Goal: Task Accomplishment & Management: Complete application form

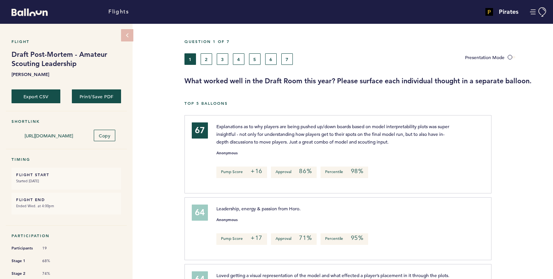
scroll to position [0, 0]
click at [206, 58] on button "2" at bounding box center [206, 59] width 12 height 12
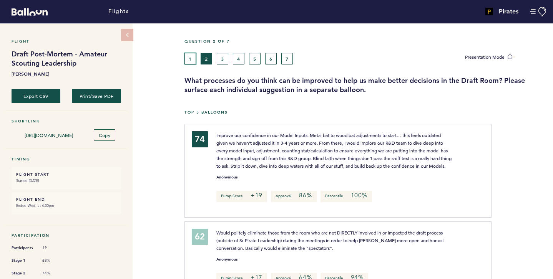
click at [188, 60] on button "1" at bounding box center [190, 59] width 12 height 12
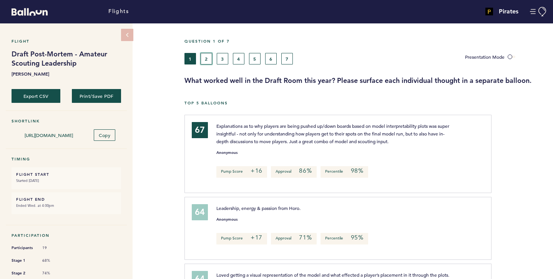
click at [208, 58] on button "2" at bounding box center [206, 59] width 12 height 12
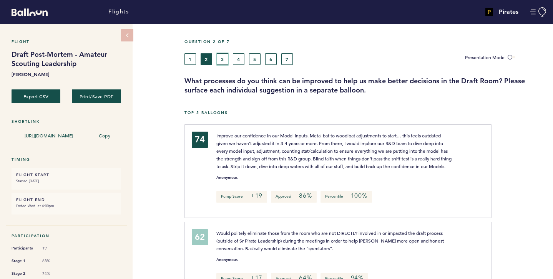
click at [217, 62] on button "3" at bounding box center [223, 59] width 12 height 12
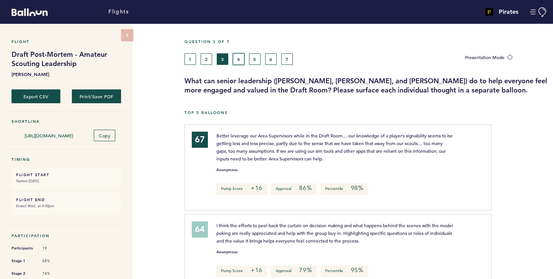
click at [235, 57] on button "4" at bounding box center [239, 59] width 12 height 12
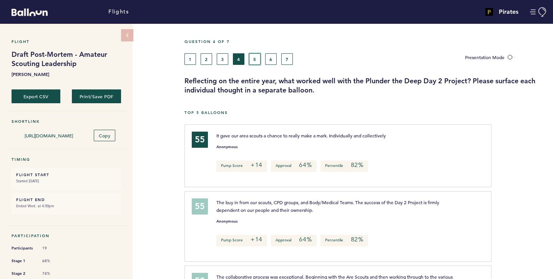
click at [256, 58] on button "5" at bounding box center [255, 59] width 12 height 12
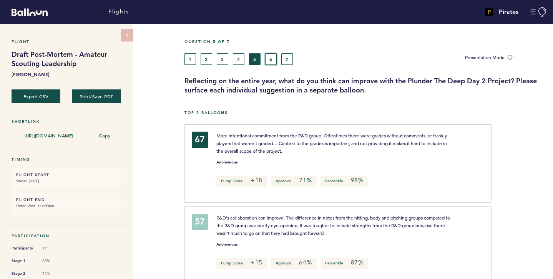
click at [267, 59] on button "6" at bounding box center [271, 59] width 12 height 12
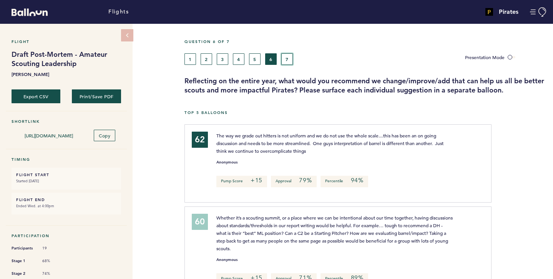
click at [290, 59] on button "7" at bounding box center [287, 59] width 12 height 12
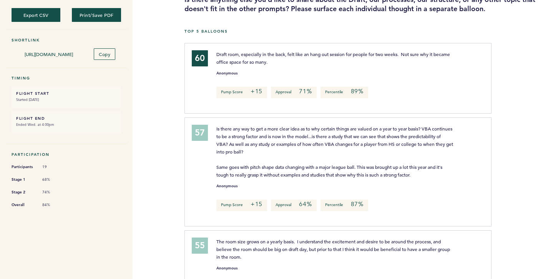
scroll to position [63, 0]
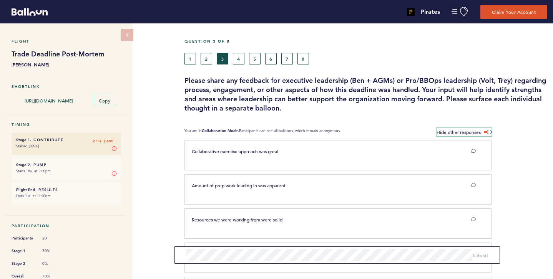
click at [487, 134] on label "Hide other responses" at bounding box center [463, 132] width 55 height 8
click at [0, 0] on input "Hide other responses" at bounding box center [0, 0] width 0 height 0
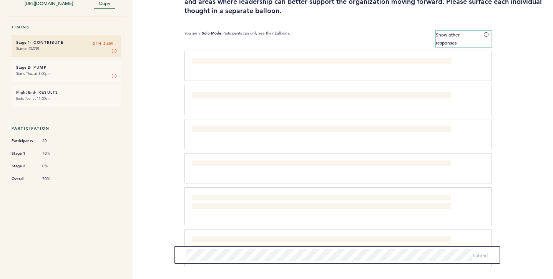
scroll to position [101, 0]
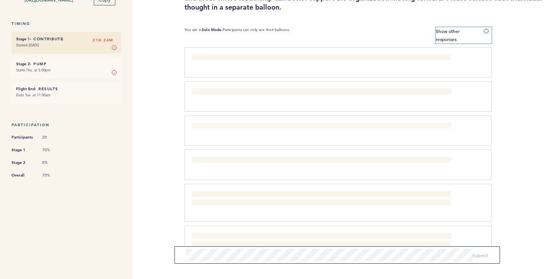
click at [486, 32] on span at bounding box center [487, 31] width 8 height 2
click at [0, 0] on input "Show other responses" at bounding box center [0, 0] width 0 height 0
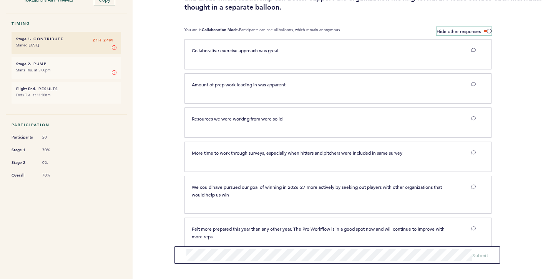
click at [486, 32] on label "Hide other responses" at bounding box center [463, 31] width 55 height 8
click at [0, 0] on input "Hide other responses" at bounding box center [0, 0] width 0 height 0
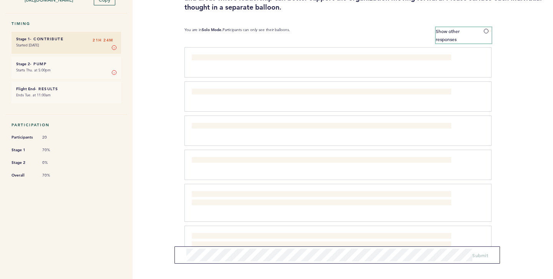
click at [486, 32] on span at bounding box center [487, 31] width 8 height 2
click at [0, 0] on input "Show other responses" at bounding box center [0, 0] width 0 height 0
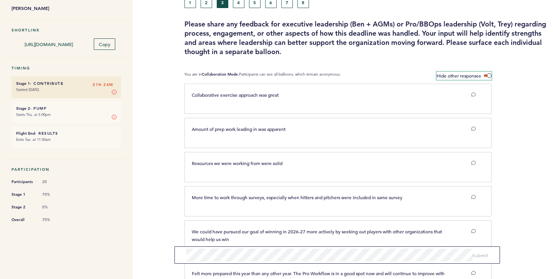
scroll to position [54, 0]
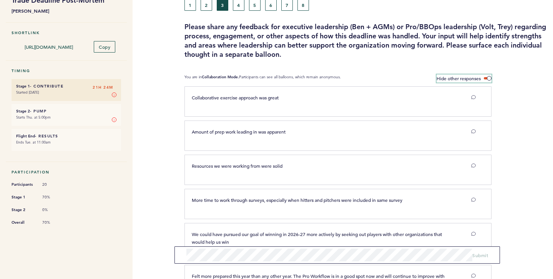
click at [485, 77] on span at bounding box center [487, 78] width 8 height 2
click at [0, 0] on input "Hide other responses" at bounding box center [0, 0] width 0 height 0
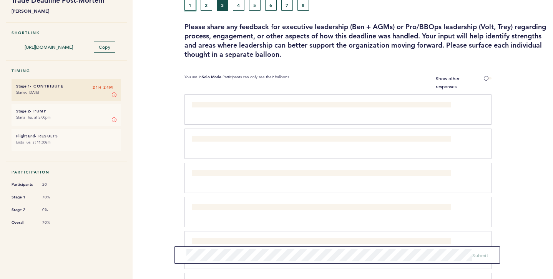
click at [190, 8] on button "1" at bounding box center [190, 5] width 12 height 12
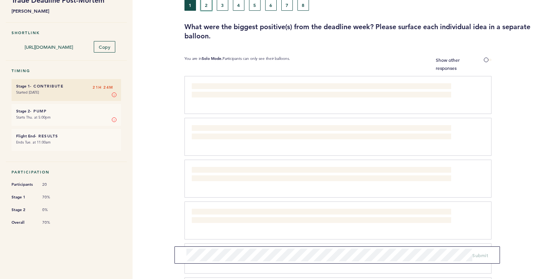
click at [205, 8] on button "2" at bounding box center [206, 5] width 12 height 12
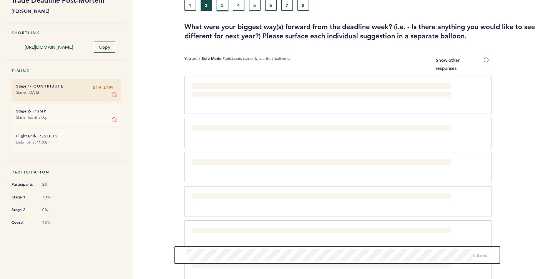
click at [219, 2] on button "3" at bounding box center [223, 5] width 12 height 12
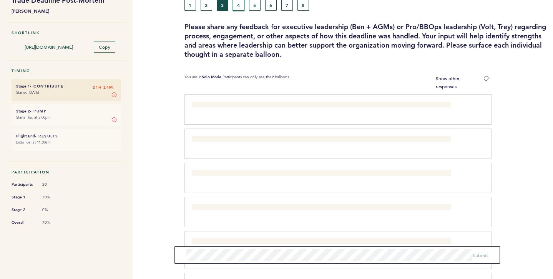
click at [244, 7] on button "4" at bounding box center [239, 5] width 12 height 12
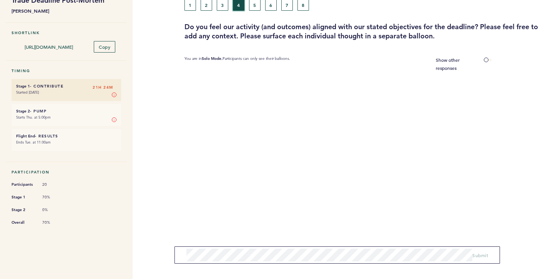
scroll to position [48, 0]
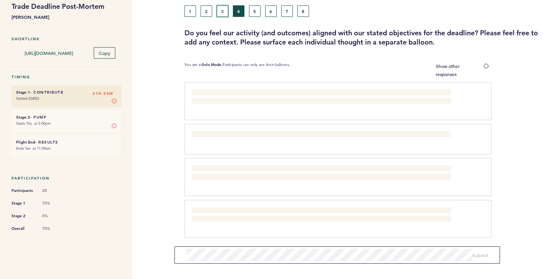
click at [227, 12] on button "3" at bounding box center [223, 11] width 12 height 12
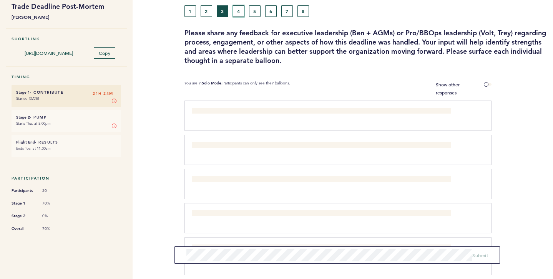
click at [237, 12] on button "4" at bounding box center [239, 11] width 12 height 12
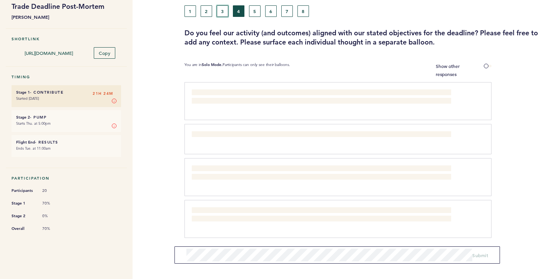
click at [224, 9] on button "3" at bounding box center [223, 11] width 12 height 12
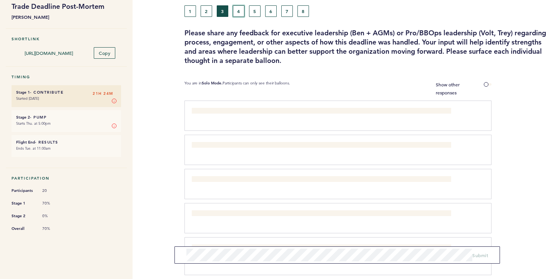
click at [242, 11] on button "4" at bounding box center [239, 11] width 12 height 12
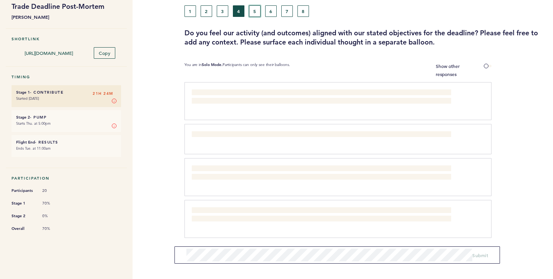
click at [253, 10] on button "5" at bounding box center [255, 11] width 12 height 12
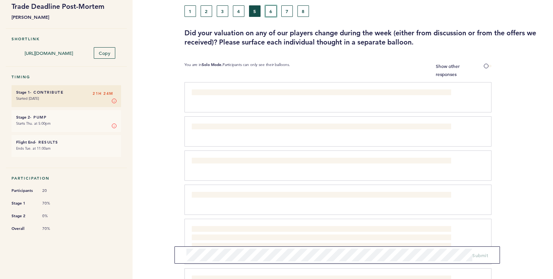
click at [270, 13] on button "6" at bounding box center [271, 11] width 12 height 12
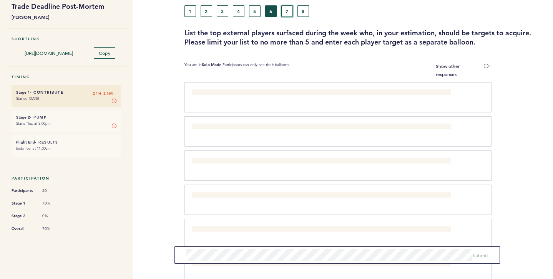
click at [282, 14] on button "7" at bounding box center [287, 11] width 12 height 12
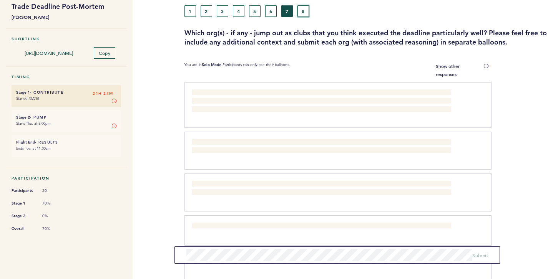
click at [301, 11] on button "8" at bounding box center [303, 11] width 12 height 12
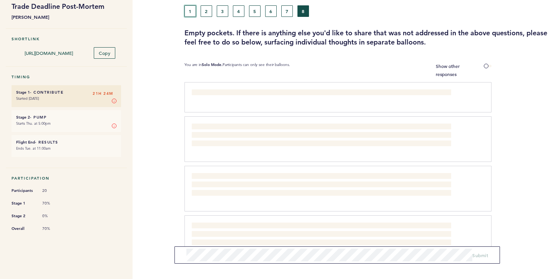
click at [191, 6] on button "1" at bounding box center [190, 11] width 12 height 12
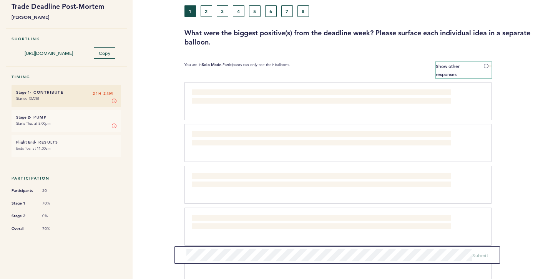
click at [486, 66] on span at bounding box center [487, 66] width 8 height 2
click at [0, 0] on input "Show other responses" at bounding box center [0, 0] width 0 height 0
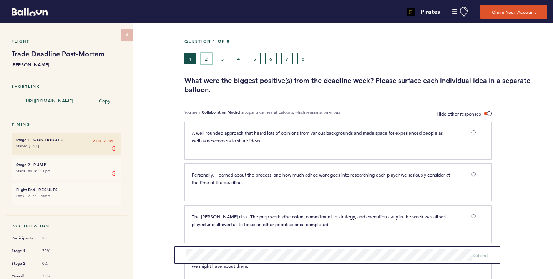
click at [205, 61] on button "2" at bounding box center [206, 59] width 12 height 12
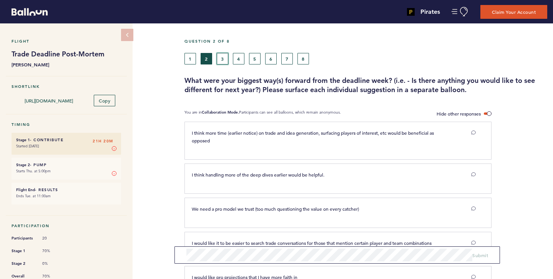
click at [223, 59] on button "3" at bounding box center [223, 59] width 12 height 12
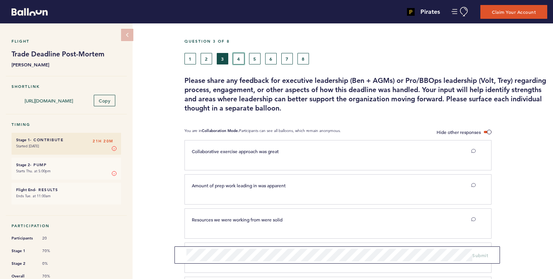
click at [238, 59] on button "4" at bounding box center [239, 59] width 12 height 12
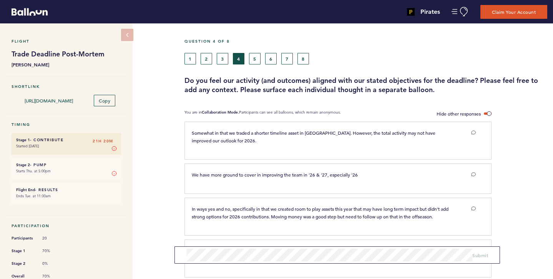
click at [356, 86] on h3 "Do you feel our activity (and outcomes) aligned with our stated objectives for …" at bounding box center [365, 85] width 362 height 18
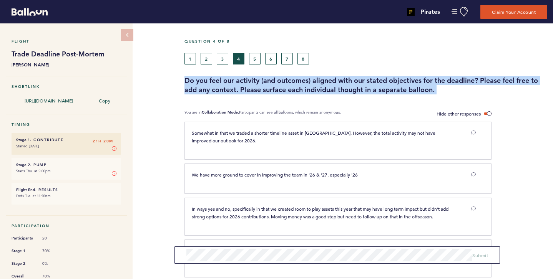
click at [356, 86] on h3 "Do you feel our activity (and outcomes) aligned with our stated objectives for …" at bounding box center [365, 85] width 362 height 18
click at [343, 86] on h3 "Do you feel our activity (and outcomes) aligned with our stated objectives for …" at bounding box center [365, 85] width 362 height 18
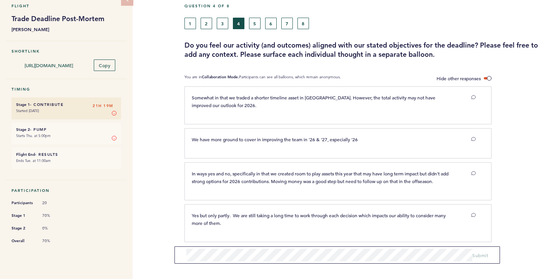
scroll to position [40, 0]
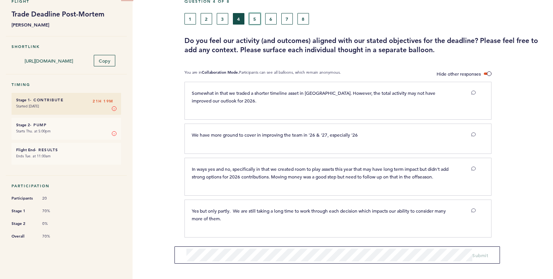
click at [251, 15] on button "5" at bounding box center [255, 19] width 12 height 12
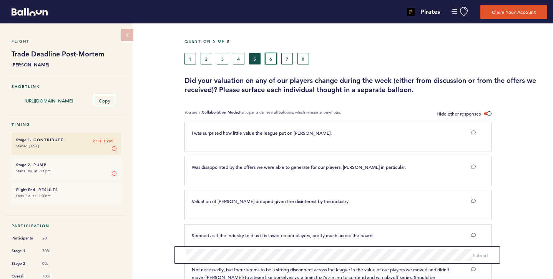
click at [265, 60] on button "6" at bounding box center [271, 59] width 12 height 12
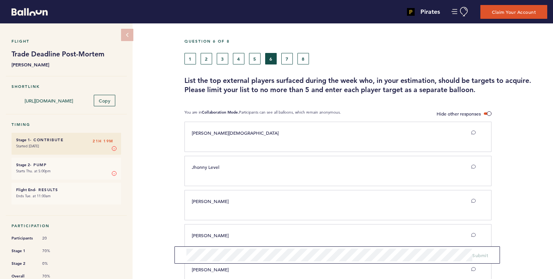
click at [416, 88] on h3 "List the top external players surfaced during the week who, in your estimation,…" at bounding box center [365, 85] width 362 height 18
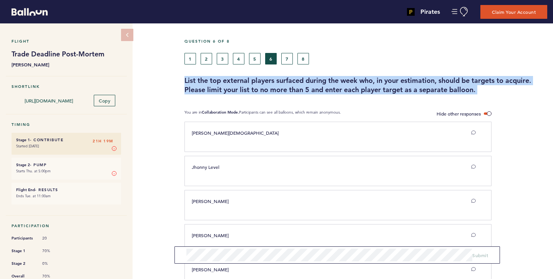
click at [416, 88] on h3 "List the top external players surfaced during the week who, in your estimation,…" at bounding box center [365, 85] width 362 height 18
click at [399, 86] on h3 "List the top external players surfaced during the week who, in your estimation,…" at bounding box center [365, 85] width 362 height 18
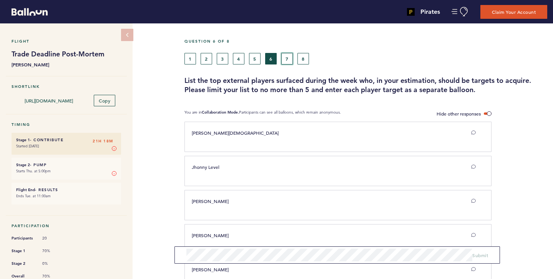
click at [284, 59] on button "7" at bounding box center [287, 59] width 12 height 12
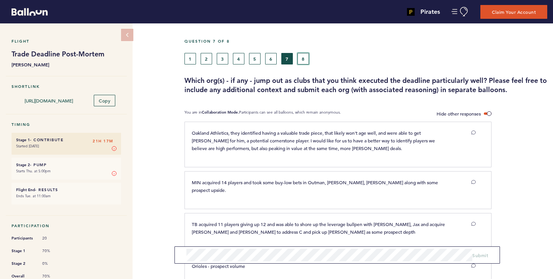
click at [304, 60] on button "8" at bounding box center [303, 59] width 12 height 12
